Goal: Entertainment & Leisure: Consume media (video, audio)

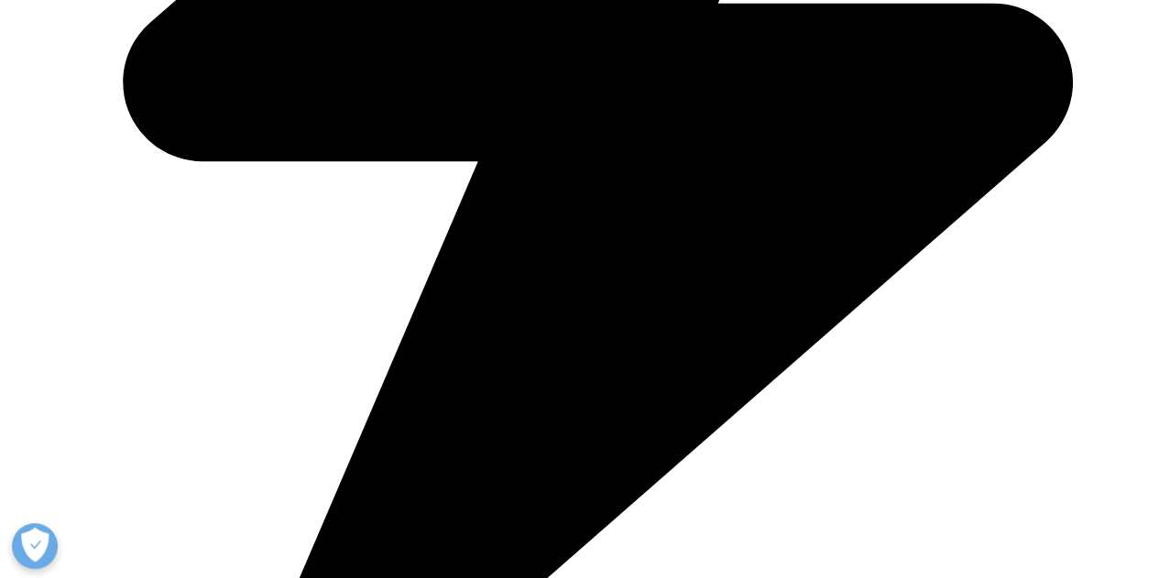
scroll to position [916, 0]
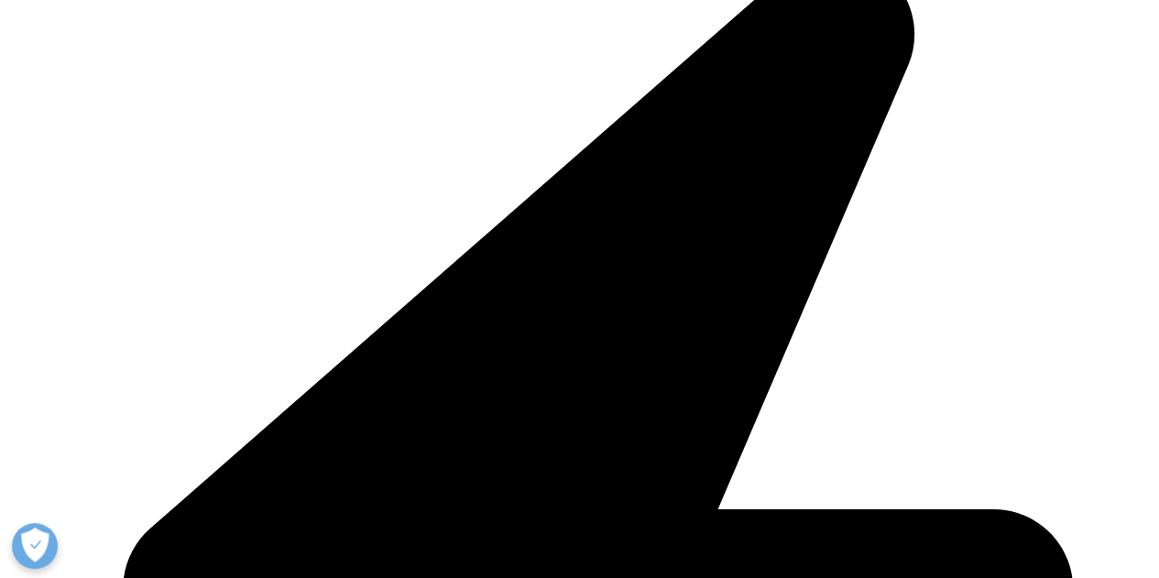
drag, startPoint x: 967, startPoint y: 345, endPoint x: 876, endPoint y: 345, distance: 91.6
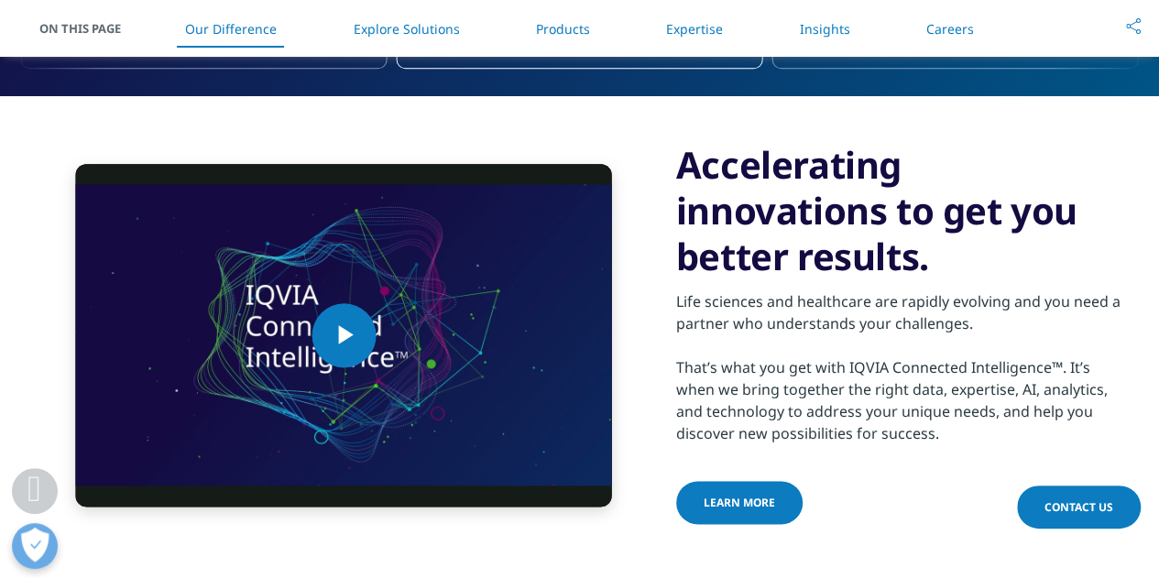
click at [876, 348] on div "Life sciences and healthcare are rapidly evolving and you need a partner who un…" at bounding box center [898, 361] width 444 height 165
drag, startPoint x: 846, startPoint y: 345, endPoint x: 860, endPoint y: 345, distance: 13.7
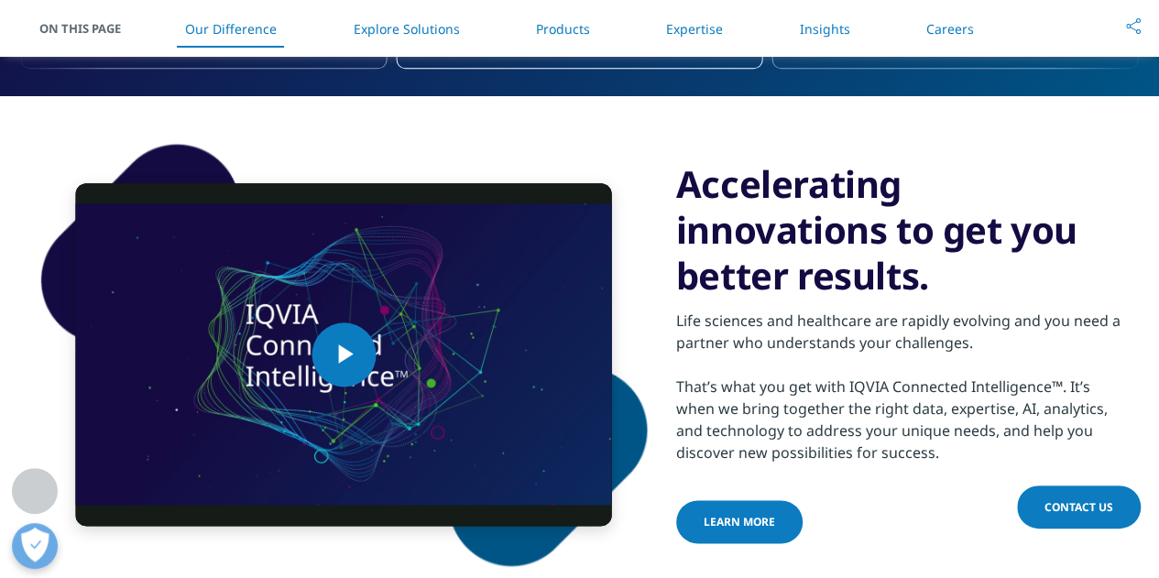
click at [860, 345] on div "Life sciences and healthcare are rapidly evolving and you need a partner who un…" at bounding box center [898, 381] width 444 height 165
drag, startPoint x: 854, startPoint y: 345, endPoint x: 989, endPoint y: 353, distance: 135.8
click at [989, 353] on div "Life sciences and healthcare are rapidly evolving and you need a partner who un…" at bounding box center [898, 381] width 444 height 165
click at [993, 346] on div "Life sciences and healthcare are rapidly evolving and you need a partner who un…" at bounding box center [898, 381] width 444 height 165
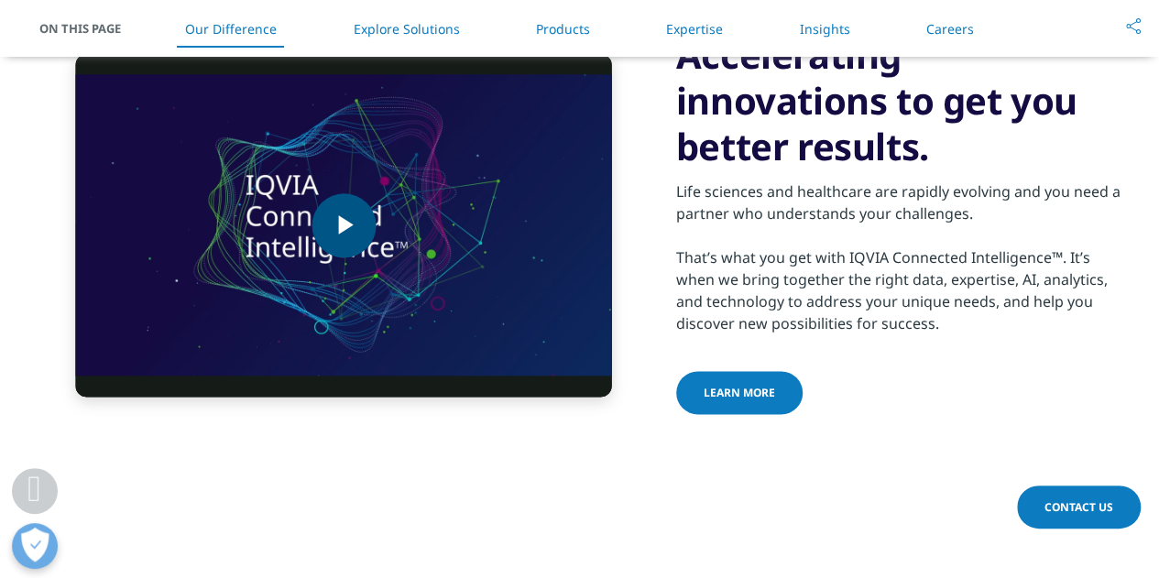
scroll to position [1099, 0]
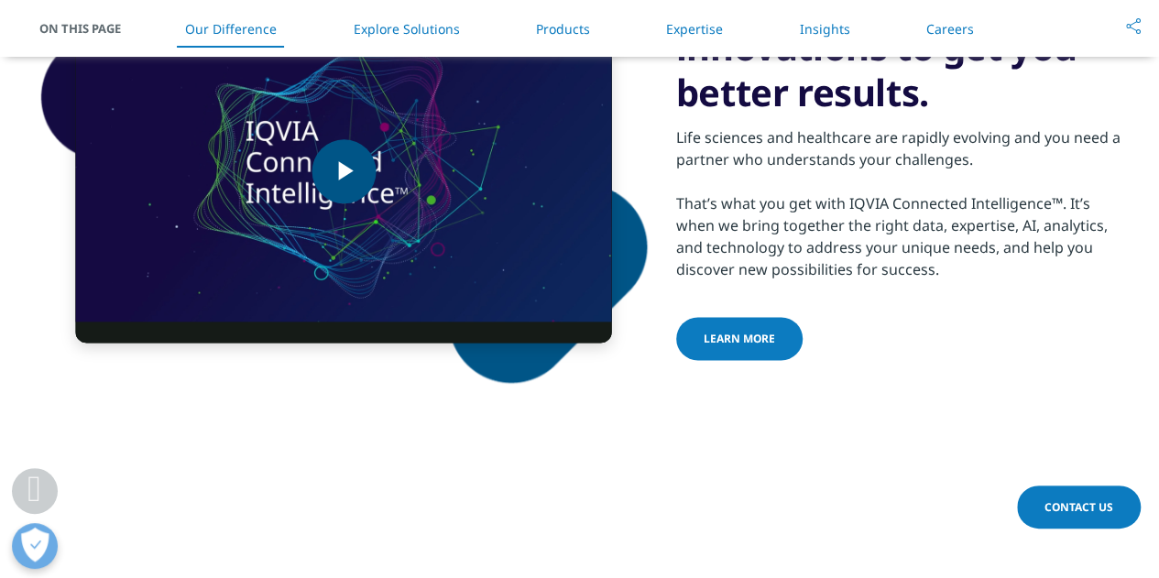
click at [344, 171] on span "Video Player" at bounding box center [344, 171] width 0 height 0
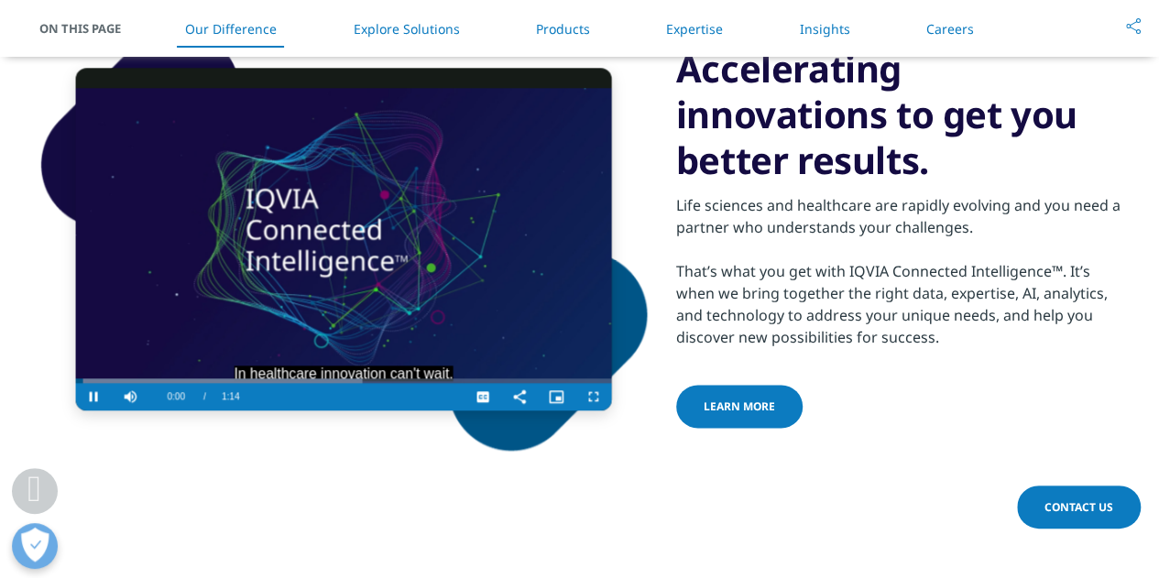
scroll to position [1007, 0]
